Goal: Find specific page/section: Find specific page/section

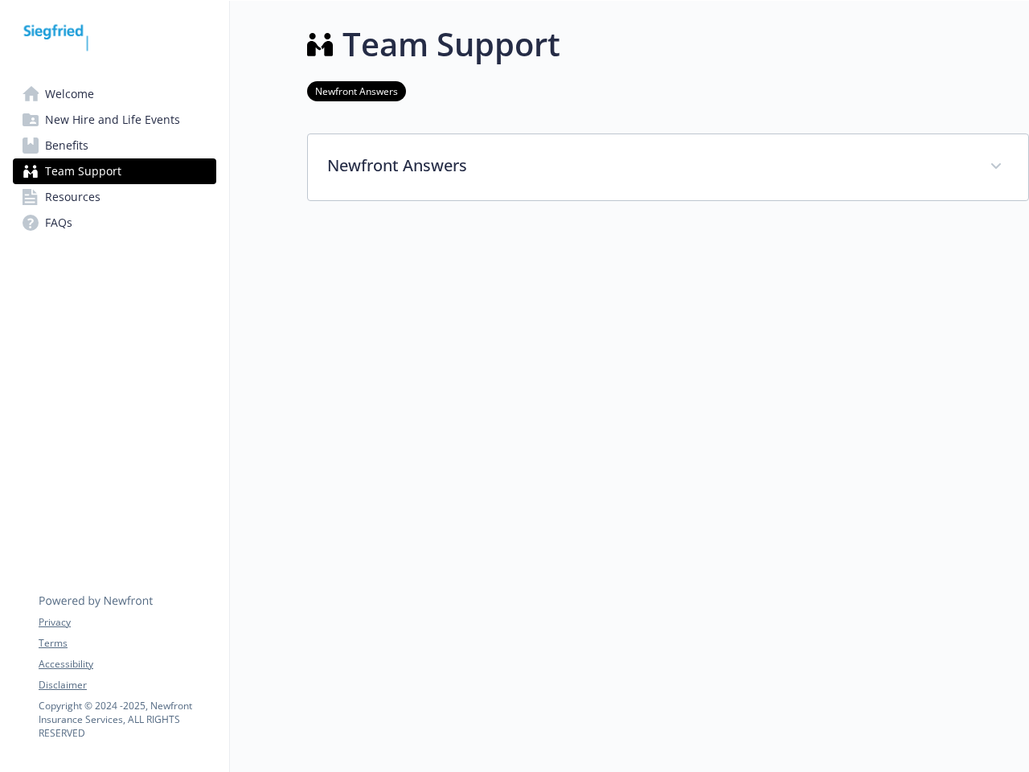
click at [515, 386] on div at bounding box center [668, 301] width 722 height 201
click at [127, 664] on link "Accessibility" at bounding box center [127, 664] width 177 height 14
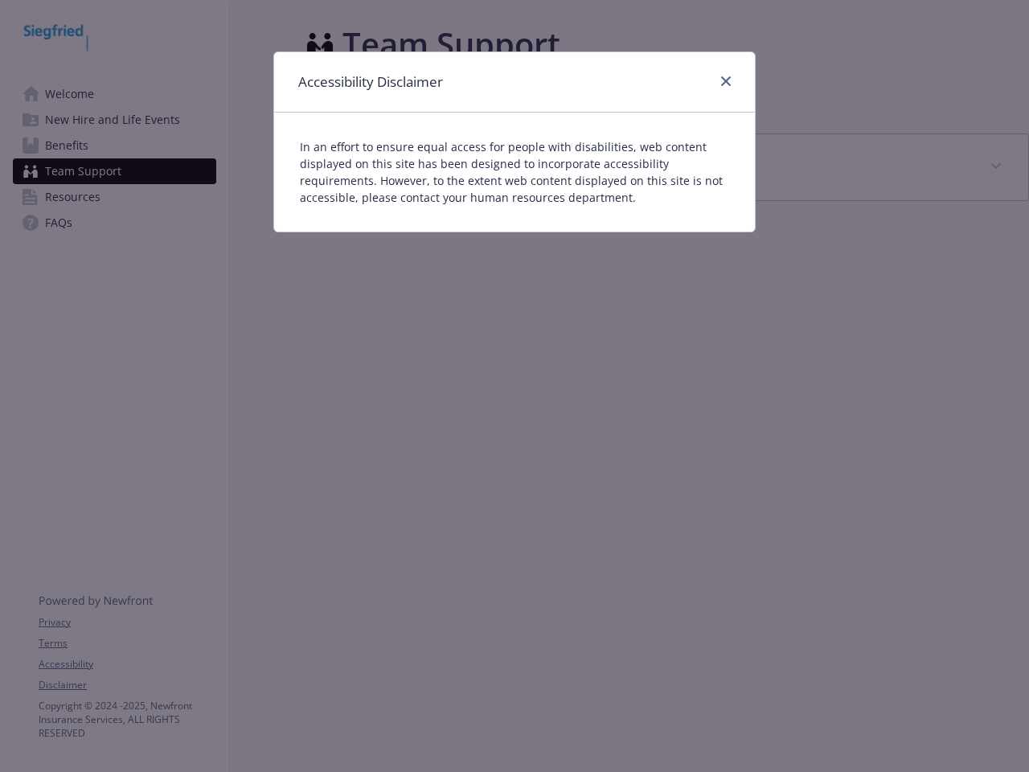
click at [127, 685] on div "Accessibility Disclaimer In an effort to ensure equal access for people with di…" at bounding box center [514, 386] width 1029 height 772
click at [668, 167] on p "In an effort to ensure equal access for people with disabilities, web content d…" at bounding box center [514, 172] width 429 height 68
